Goal: Information Seeking & Learning: Learn about a topic

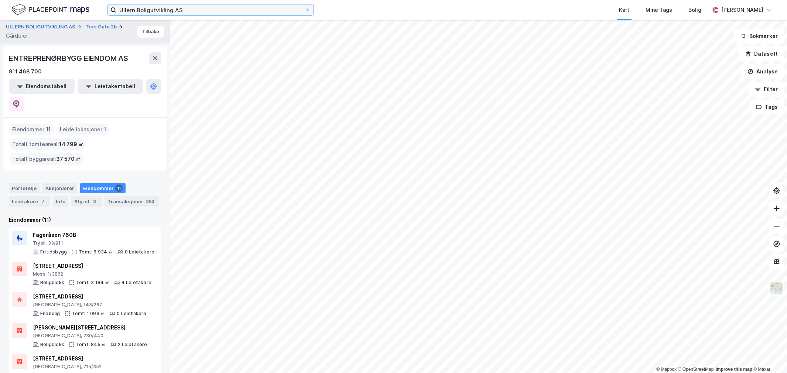
click at [233, 8] on input "Ullern Boligutvikling AS" at bounding box center [210, 9] width 188 height 11
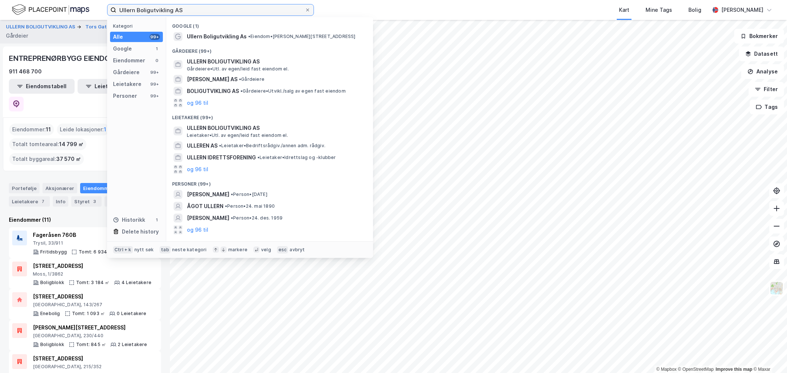
click at [233, 8] on input "Ullern Boligutvikling AS" at bounding box center [210, 9] width 188 height 11
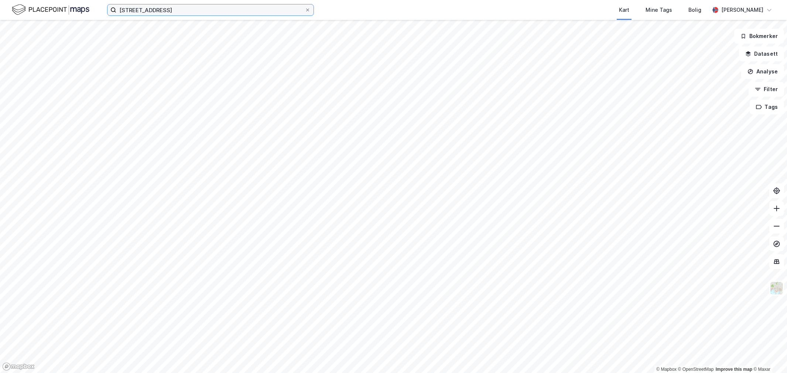
click at [234, 6] on input "[STREET_ADDRESS]" at bounding box center [210, 9] width 188 height 11
click at [225, 9] on input "[STREET_ADDRESS]" at bounding box center [210, 9] width 188 height 11
click at [134, 12] on input "[STREET_ADDRESS]" at bounding box center [210, 9] width 188 height 11
click at [181, 13] on input "[STREET_ADDRESS]" at bounding box center [210, 9] width 188 height 11
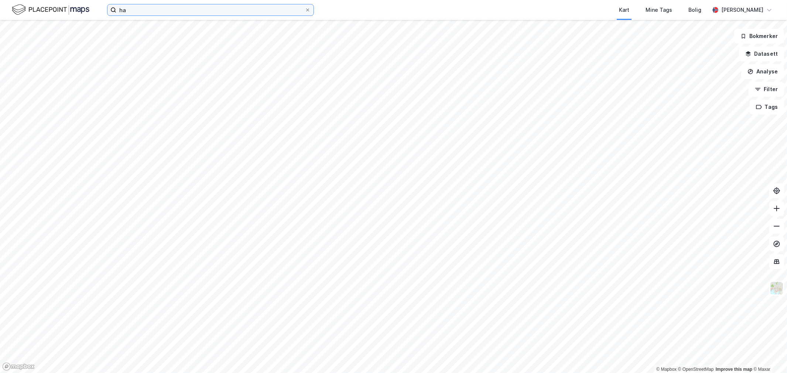
type input "h"
type input "n"
type input "h"
click at [76, 14] on img at bounding box center [51, 9] width 78 height 13
click at [129, 7] on input "h" at bounding box center [210, 9] width 188 height 11
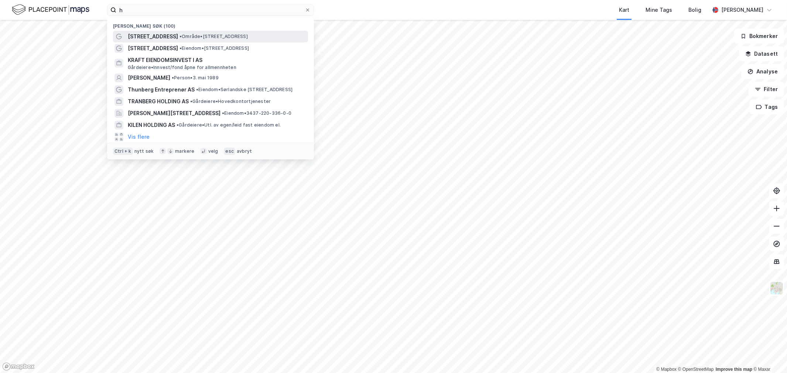
click at [134, 31] on div "Nylige søk (100) Hallings gate 1 • Område • Hallings gate 1, 0170 Oslo Holmenve…" at bounding box center [210, 88] width 207 height 142
click at [134, 33] on span "[STREET_ADDRESS]" at bounding box center [153, 36] width 50 height 9
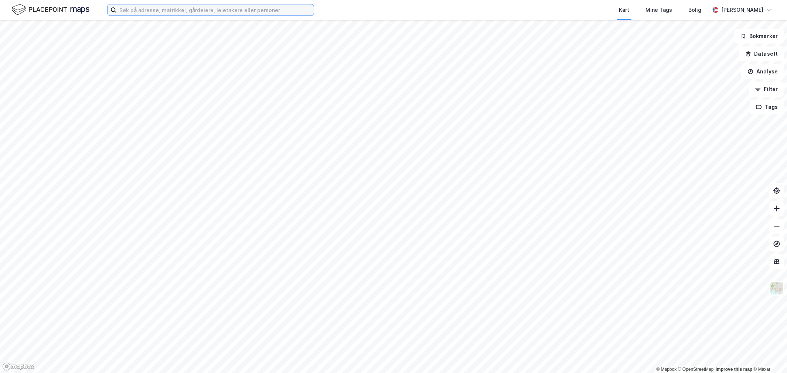
click at [262, 14] on input at bounding box center [214, 9] width 197 height 11
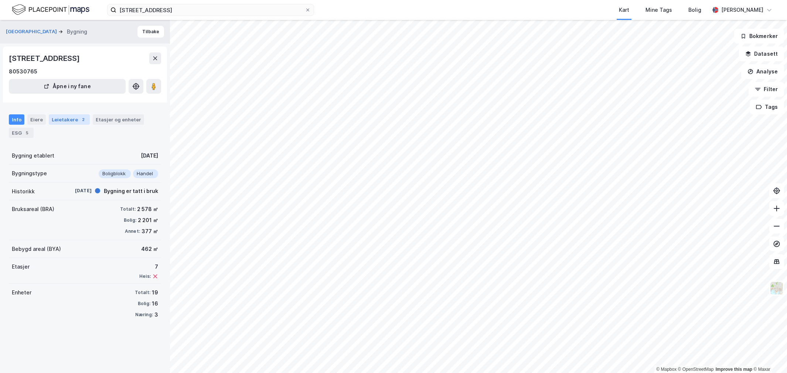
click at [65, 118] on div "Leietakere 2" at bounding box center [69, 119] width 41 height 10
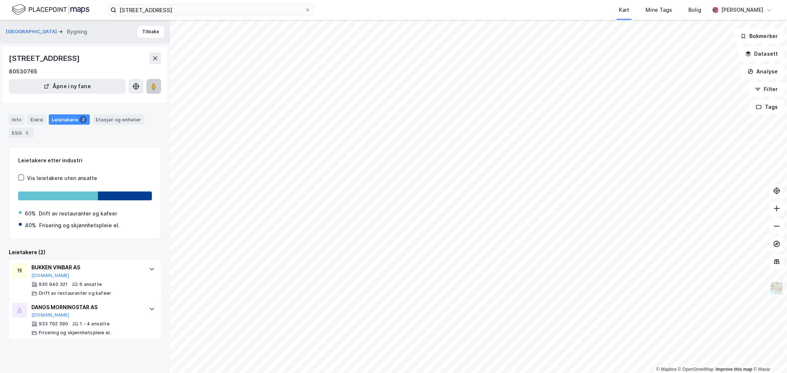
click at [152, 80] on button at bounding box center [153, 86] width 15 height 15
click at [16, 120] on div "Info" at bounding box center [17, 119] width 16 height 10
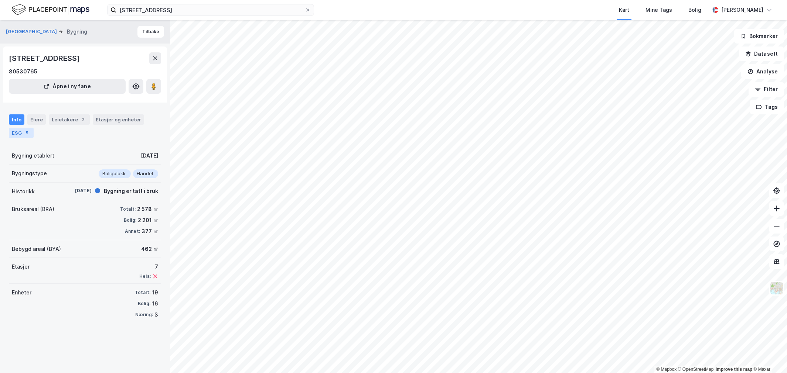
click at [29, 131] on div "5" at bounding box center [26, 132] width 7 height 7
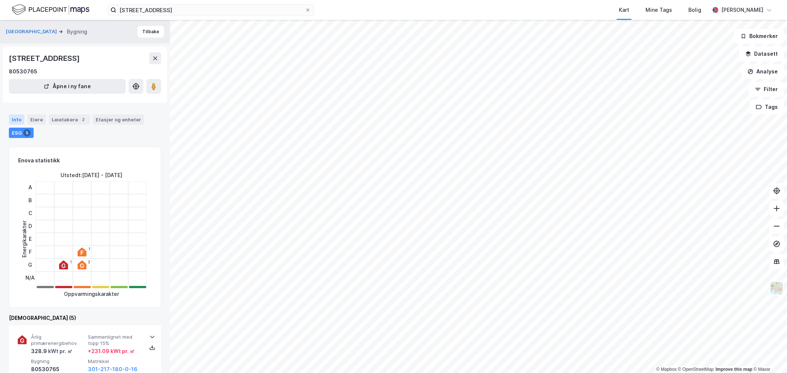
click at [19, 123] on div "Info" at bounding box center [17, 119] width 16 height 10
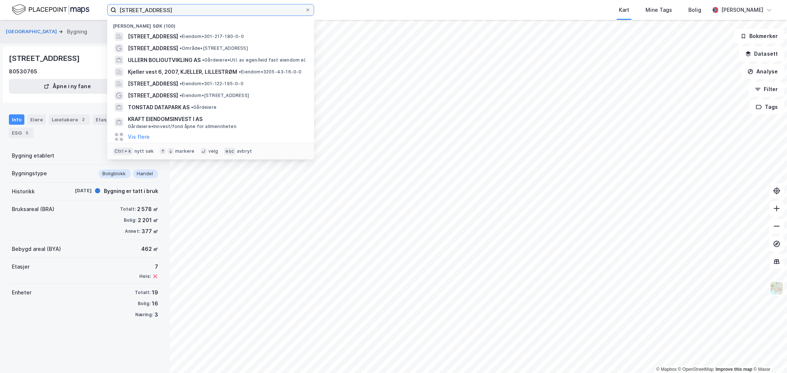
click at [148, 8] on input "[STREET_ADDRESS]" at bounding box center [210, 9] width 188 height 11
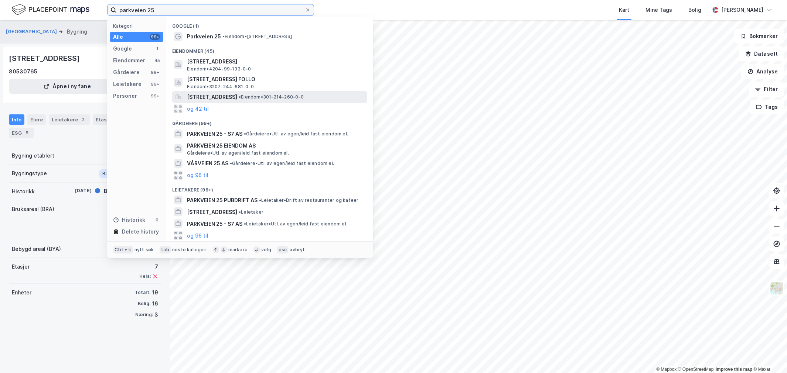
type input "parkveien 25"
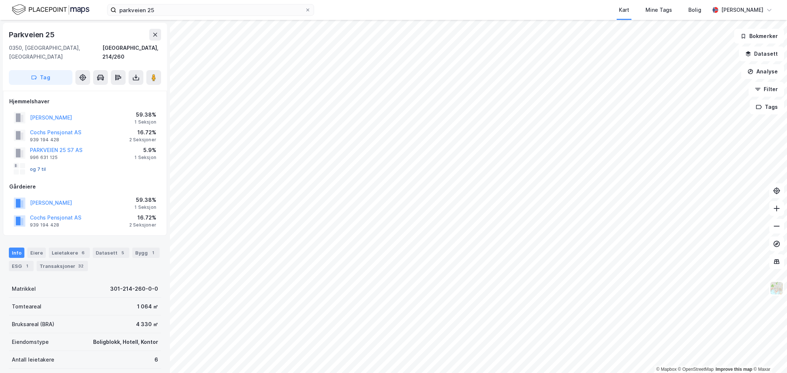
click at [0, 0] on button "og 7 til" at bounding box center [0, 0] width 0 height 0
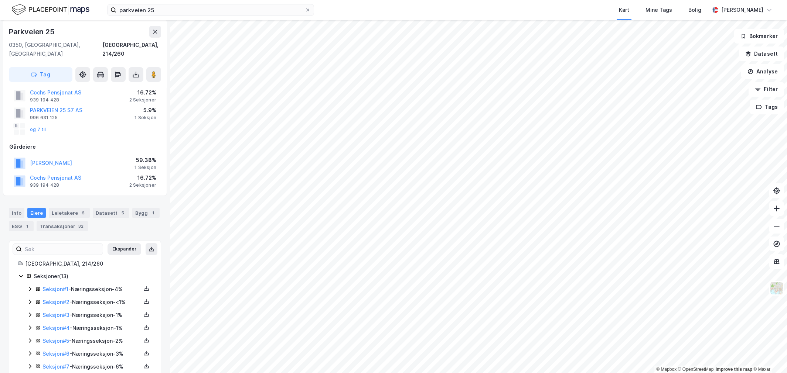
scroll to position [82, 0]
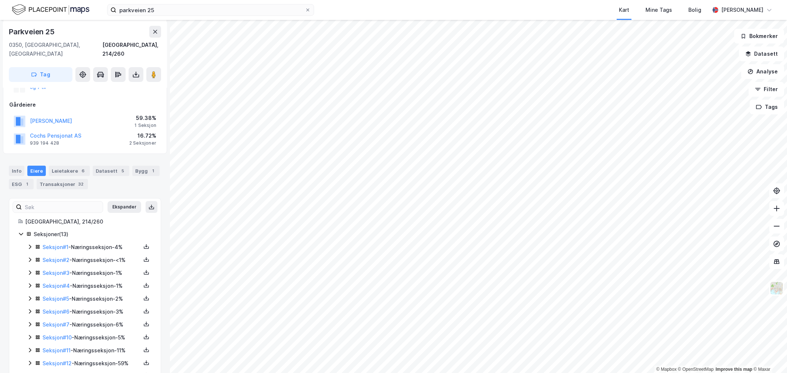
click at [27, 244] on icon at bounding box center [30, 247] width 6 height 6
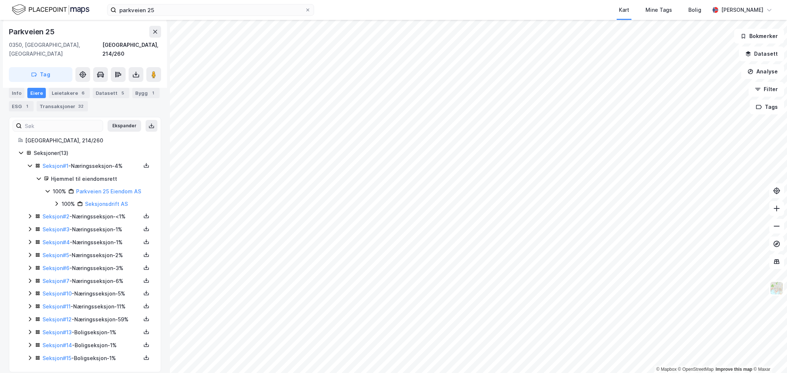
scroll to position [164, 0]
drag, startPoint x: 145, startPoint y: 179, endPoint x: 78, endPoint y: 182, distance: 66.5
click at [78, 186] on div "100% Parkveien 25 Eiendom AS" at bounding box center [102, 190] width 99 height 9
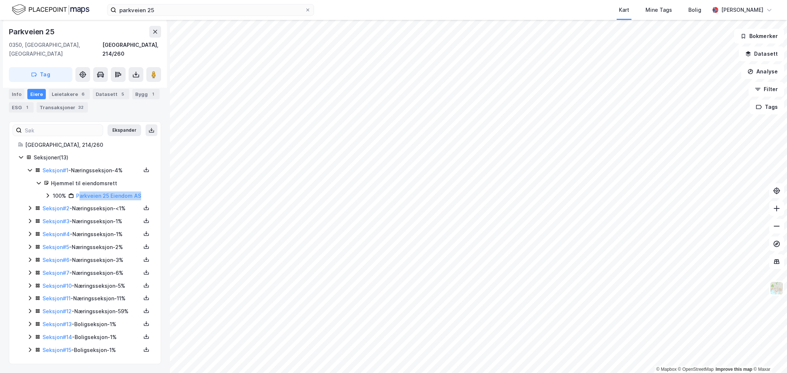
scroll to position [152, 0]
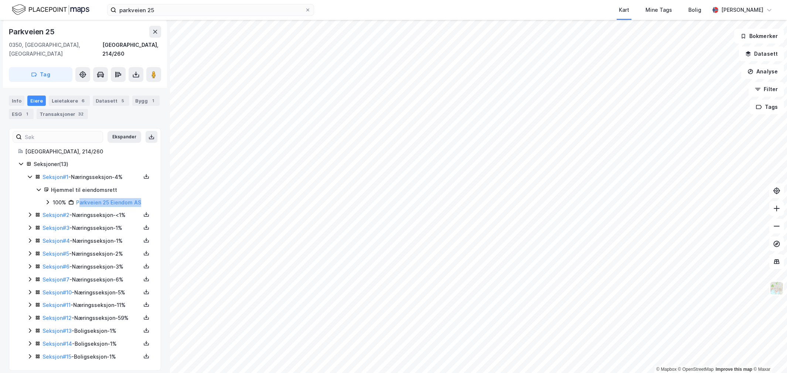
click at [145, 198] on div "100% Parkveien 25 Eiendom AS" at bounding box center [102, 202] width 99 height 9
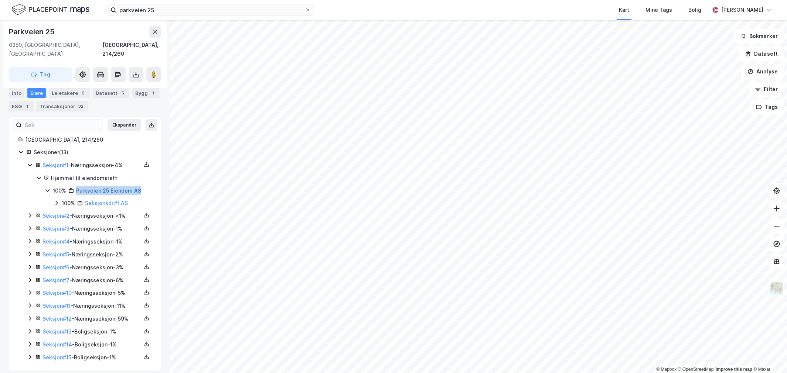
drag, startPoint x: 140, startPoint y: 184, endPoint x: 78, endPoint y: 183, distance: 62.8
click at [78, 183] on div "[GEOGRAPHIC_DATA], 214/260 Seksjoner ( 13 ) Seksjon # 1 - Næringsseksjon - 4% H…" at bounding box center [84, 249] width 151 height 227
